Goal: Task Accomplishment & Management: Use online tool/utility

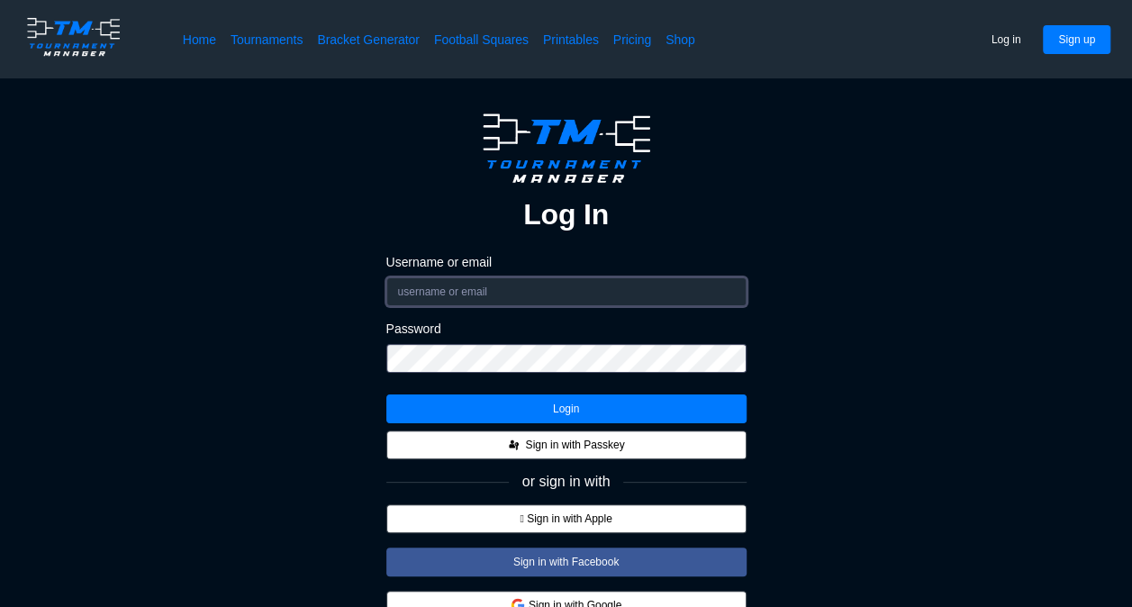
type input "douglaslemuel0@icloud.com"
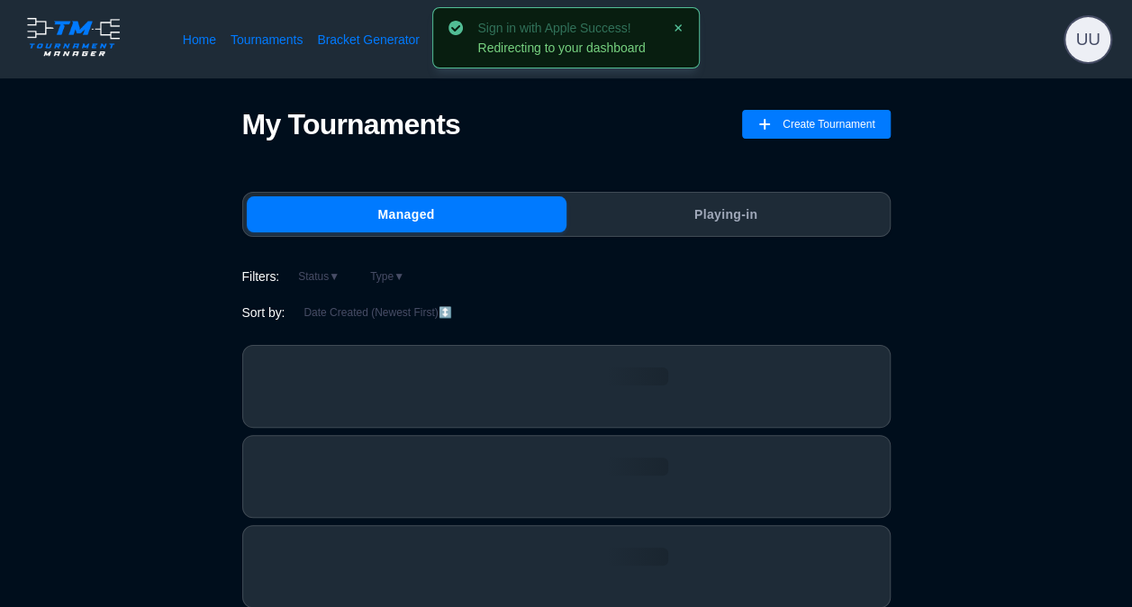
click at [1099, 45] on span "UU" at bounding box center [1087, 39] width 45 height 45
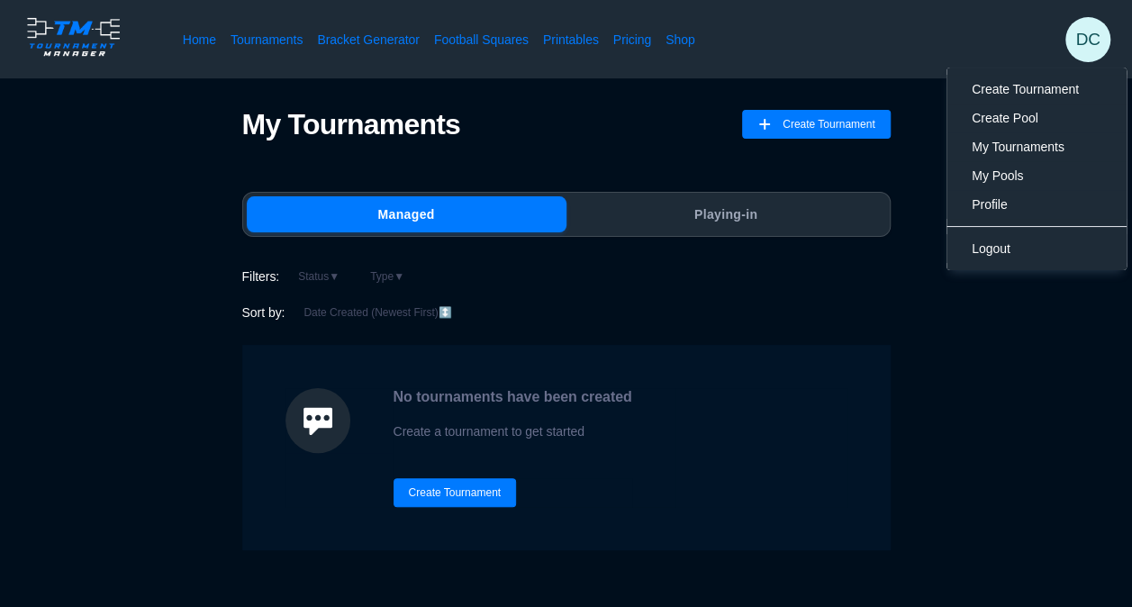
click at [1035, 88] on span "Create Tournament" at bounding box center [1025, 89] width 107 height 14
